Goal: Contribute content

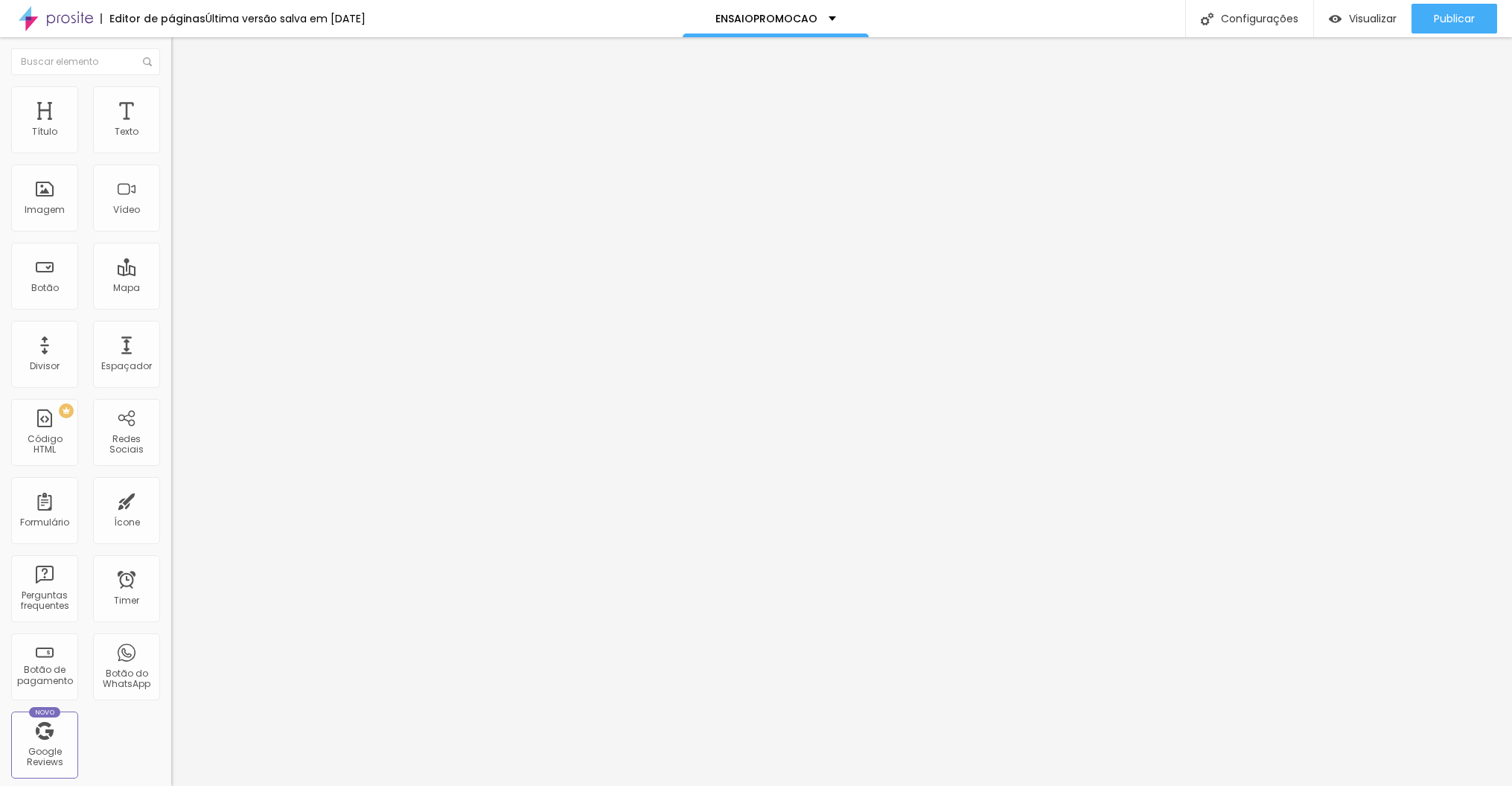
click at [171, 514] on textarea "Olá, cheguei até você pela página {page_title} e gostaria de tirar dúvidas!" at bounding box center [255, 526] width 168 height 26
type textarea "Olá, cheguei até você pela promoção anual de ensaio e gostaria de tirar dúvidas!"
click at [171, 514] on textarea "Olá, cheguei até você pela página {page_title} e gostaria de tirar dúvidas!" at bounding box center [255, 526] width 168 height 26
paste textarea "romoção anual de ensaio"
type textarea "Olá, cheguei até você pela promoção anual de ensaio e gostaria de tirar dúvidas!"
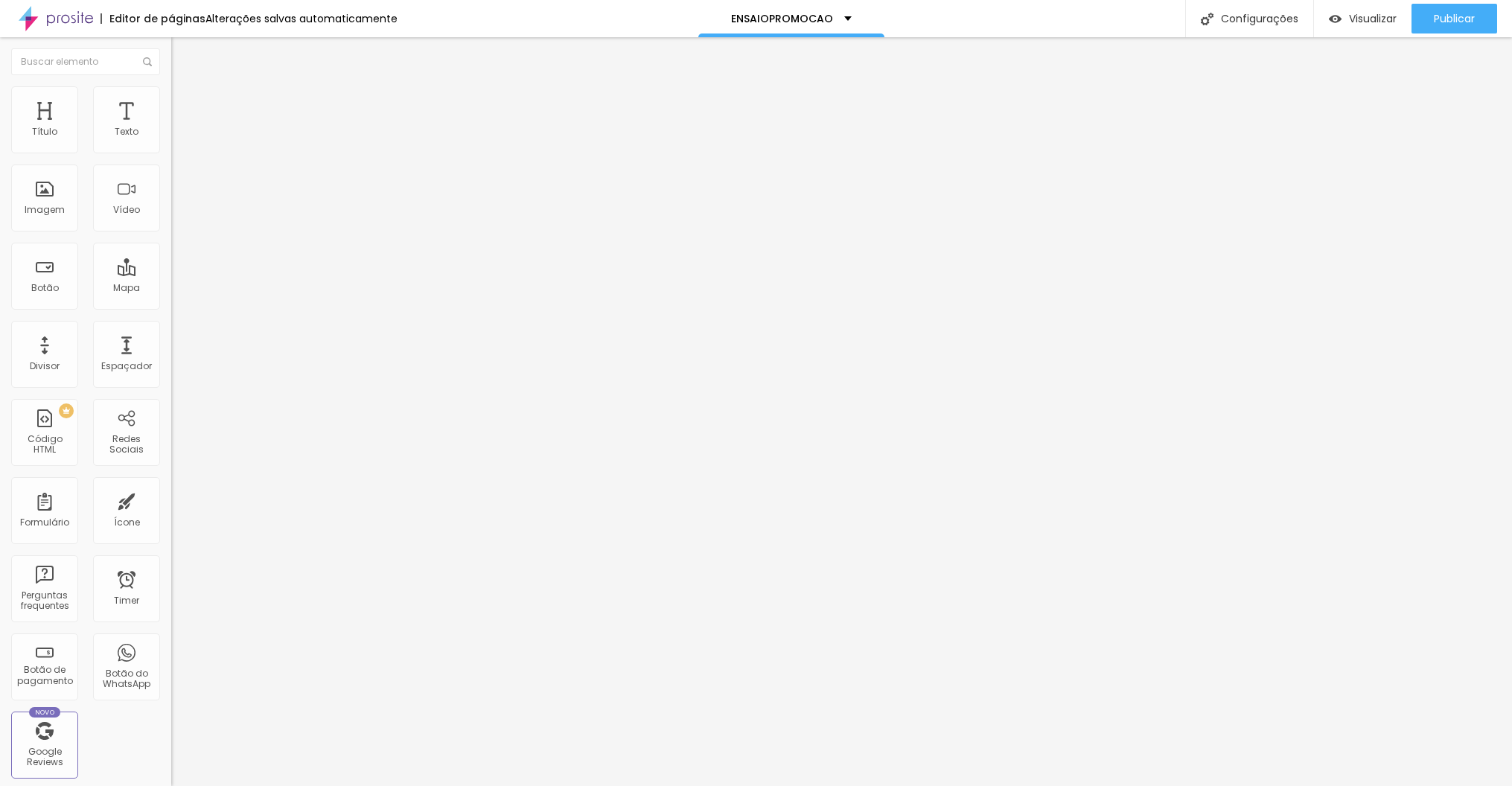
click at [171, 514] on textarea "Olá, cheguei até você pela página {page_title} e gostaria de tirar dúvidas!" at bounding box center [255, 526] width 168 height 26
paste textarea "romoção anual de ensaio"
type textarea "Olá, cheguei até você pela promoção anual de ensaio e gostaria de tirar dúvidas!"
click at [171, 514] on textarea "Olá, cheguei até você pela página {page_title} e gostaria de tirar dúvidas!" at bounding box center [255, 526] width 168 height 26
paste textarea "romoção anual de ensaio"
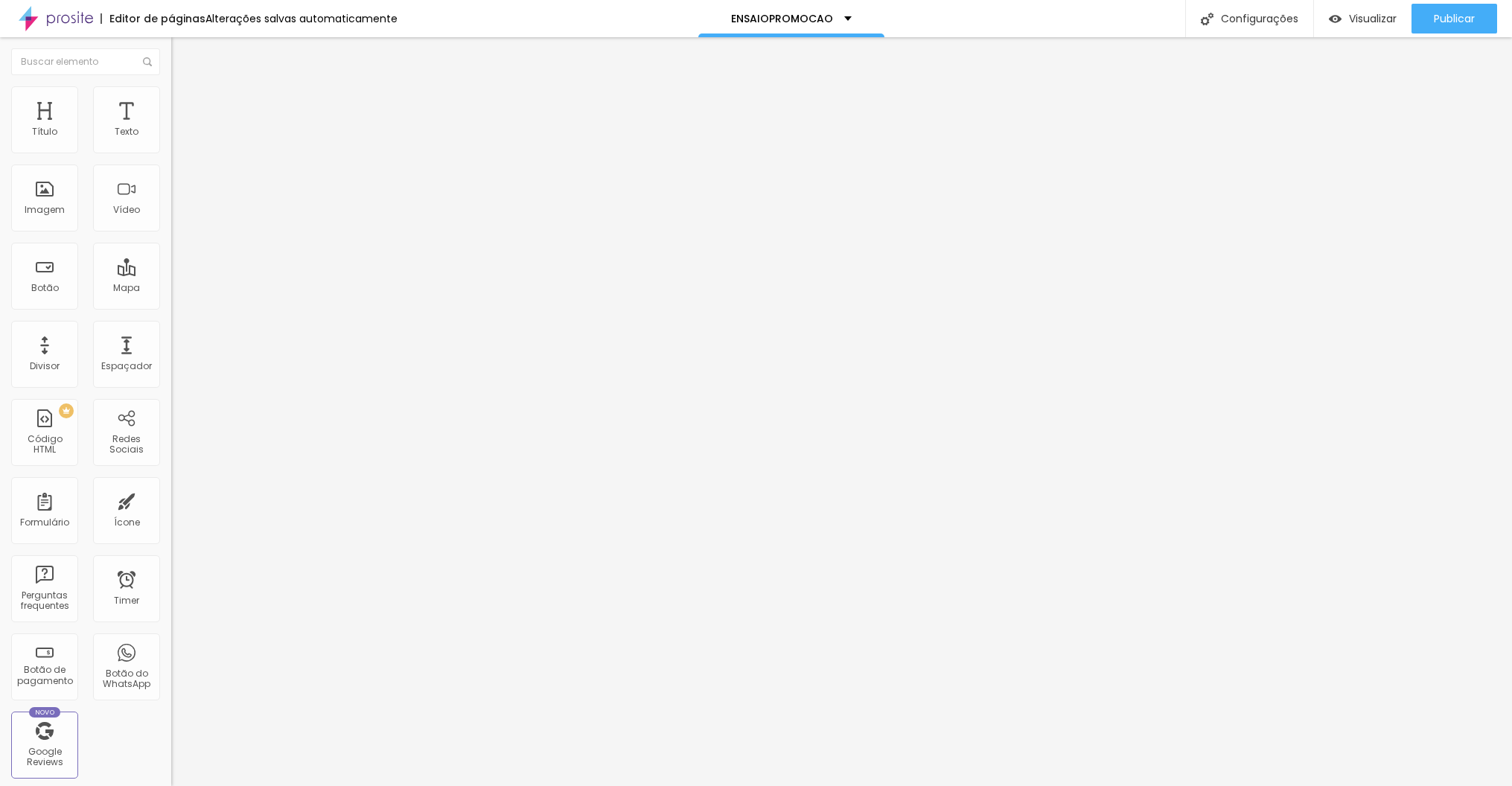
type textarea "Olá, cheguei até você pela promoção anual de ensaio e gostaria de tirar dúvidas!"
click at [171, 514] on textarea "Olá, cheguei até você pela página {page_title} e gostaria de tirar dúvidas!" at bounding box center [255, 526] width 168 height 26
paste textarea "romoção anual de ensaio"
type textarea "Olá, cheguei até você pela promoção anual de ensaio e gostaria de tirar dúvidas!"
click at [1455, 19] on span "Publicar" at bounding box center [1454, 18] width 41 height 11
